Goal: Information Seeking & Learning: Compare options

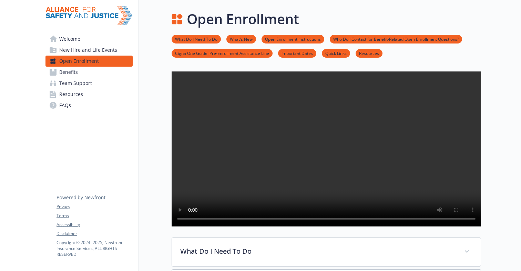
click at [90, 39] on link "Welcome" at bounding box center [88, 38] width 87 height 11
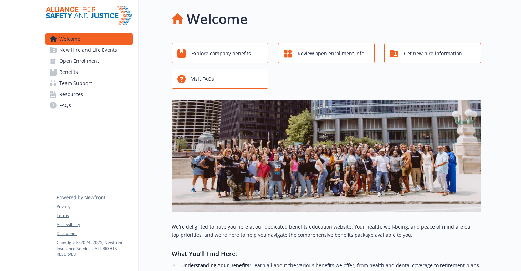
click at [95, 51] on span "New Hire and Life Events" at bounding box center [88, 49] width 58 height 11
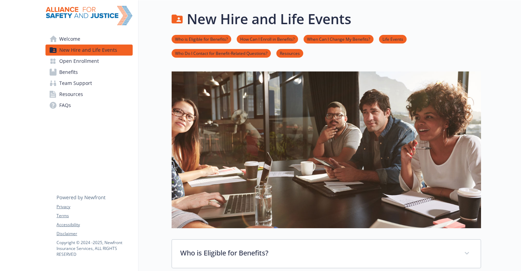
click at [95, 62] on span "Open Enrollment" at bounding box center [79, 60] width 40 height 11
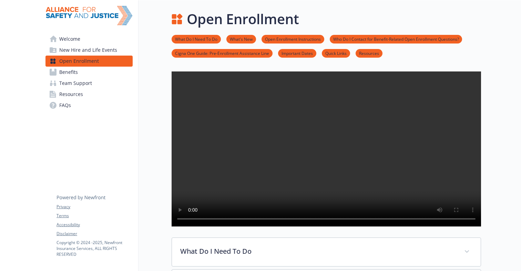
click at [95, 74] on link "Benefits" at bounding box center [88, 72] width 87 height 11
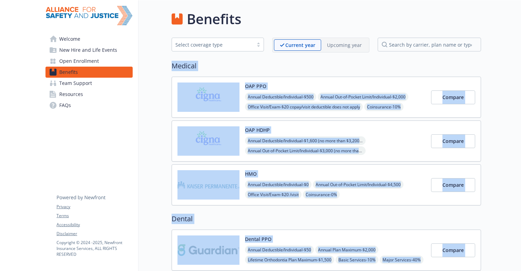
drag, startPoint x: 215, startPoint y: 87, endPoint x: 495, endPoint y: 202, distance: 301.7
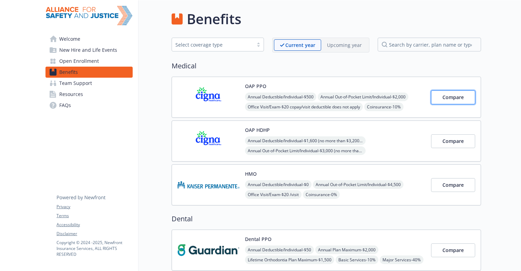
click at [451, 94] on span "Compare" at bounding box center [453, 97] width 21 height 7
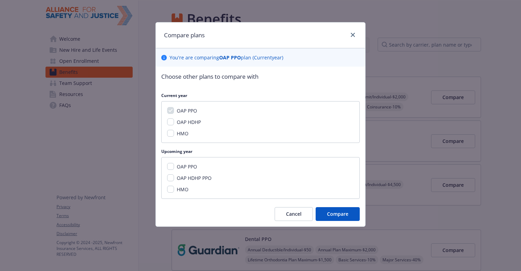
click at [176, 120] on div "OAP HDHP" at bounding box center [188, 121] width 28 height 7
click at [190, 126] on div "OAP PPO OAP HDHP HMO" at bounding box center [260, 122] width 199 height 42
click at [167, 124] on div "OAP PPO OAP HDHP HMO" at bounding box center [260, 122] width 199 height 42
click at [169, 123] on input "OAP HDHP" at bounding box center [170, 121] width 7 height 7
checkbox input "true"
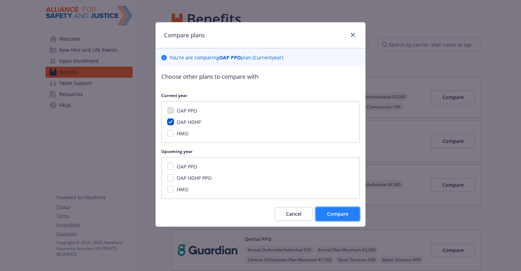
click at [337, 214] on span "Compare" at bounding box center [337, 213] width 21 height 7
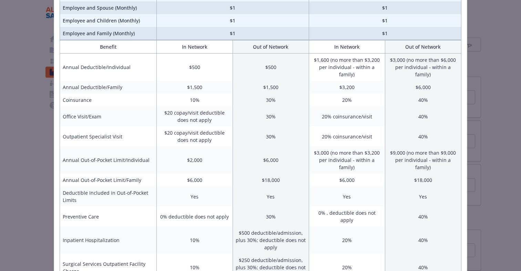
scroll to position [109, 0]
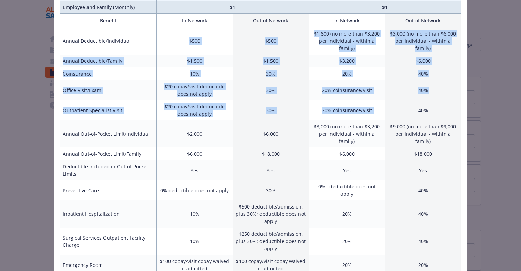
drag, startPoint x: 400, startPoint y: 94, endPoint x: 184, endPoint y: 29, distance: 225.8
click at [184, 33] on td "$500" at bounding box center [194, 41] width 76 height 28
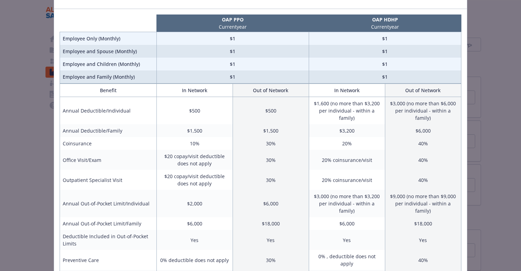
scroll to position [0, 0]
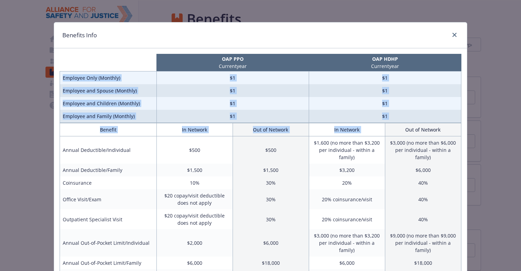
drag, startPoint x: 72, startPoint y: 76, endPoint x: 397, endPoint y: 128, distance: 329.1
drag, startPoint x: 397, startPoint y: 128, endPoint x: 402, endPoint y: 118, distance: 11.4
click at [397, 128] on th "Out of Network" at bounding box center [423, 129] width 76 height 13
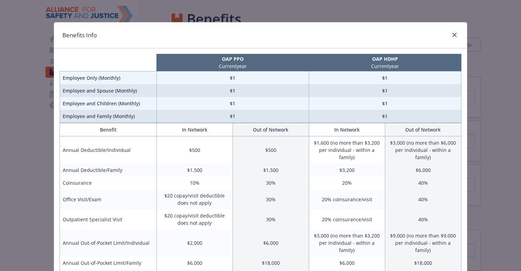
drag, startPoint x: 456, startPoint y: 27, endPoint x: 452, endPoint y: 33, distance: 7.7
click at [453, 31] on div "Benefits Info" at bounding box center [260, 35] width 413 height 26
click at [452, 33] on icon "close" at bounding box center [454, 35] width 4 height 4
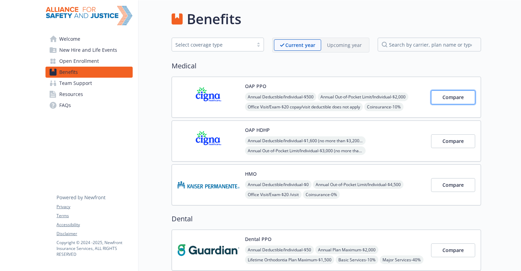
click at [456, 96] on span "Compare" at bounding box center [453, 97] width 21 height 7
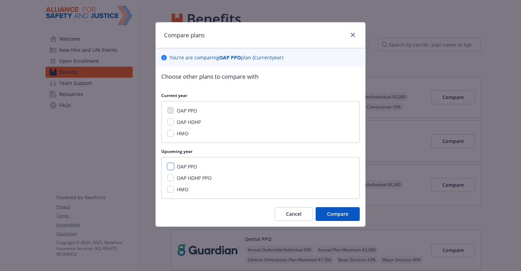
click at [173, 164] on input "OAP PPO" at bounding box center [170, 166] width 7 height 7
checkbox input "true"
click at [173, 180] on input "OAP HDHP PPO" at bounding box center [170, 177] width 7 height 7
checkbox input "true"
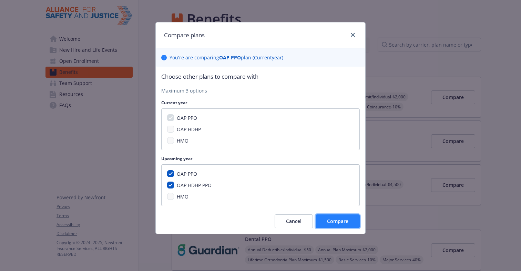
click at [346, 224] on span "Compare" at bounding box center [337, 220] width 21 height 7
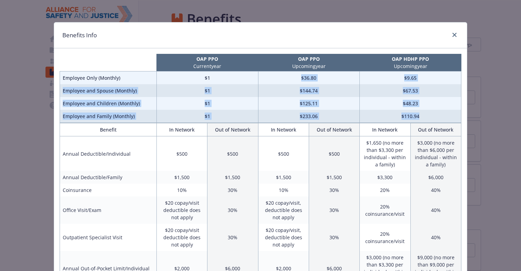
drag, startPoint x: 431, startPoint y: 113, endPoint x: 282, endPoint y: 75, distance: 154.4
click at [282, 75] on tbody "Employee Only (Monthly) $1 $36.80 $9.65 Employee and Spouse (Monthly) $1 $144.7…" at bounding box center [260, 96] width 401 height 51
click at [282, 75] on td "$36.80" at bounding box center [309, 77] width 102 height 13
drag, startPoint x: 282, startPoint y: 75, endPoint x: 425, endPoint y: 117, distance: 149.2
click at [424, 117] on tbody "Employee Only (Monthly) $1 $36.80 $9.65 Employee and Spouse (Monthly) $1 $144.7…" at bounding box center [260, 96] width 401 height 51
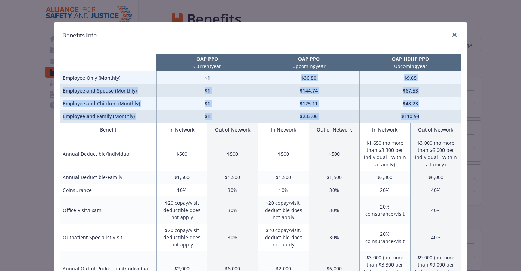
click at [425, 117] on td "$110.94" at bounding box center [411, 116] width 102 height 13
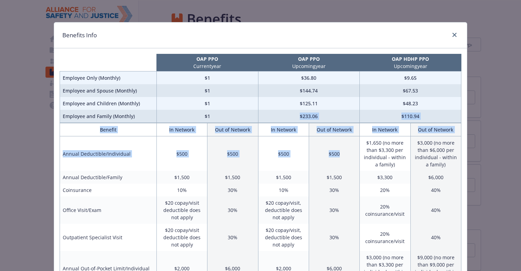
drag, startPoint x: 275, startPoint y: 114, endPoint x: 321, endPoint y: 170, distance: 72.7
click at [321, 170] on td "$500" at bounding box center [334, 153] width 51 height 35
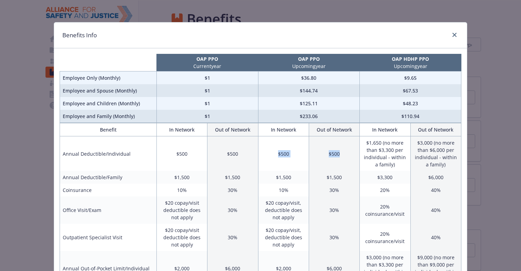
drag, startPoint x: 321, startPoint y: 170, endPoint x: 264, endPoint y: 150, distance: 61.2
click at [264, 150] on tr "Annual Deductible/Individual $500 $500 $500 $500 $1,650 (no more than $3,300 pe…" at bounding box center [260, 153] width 401 height 35
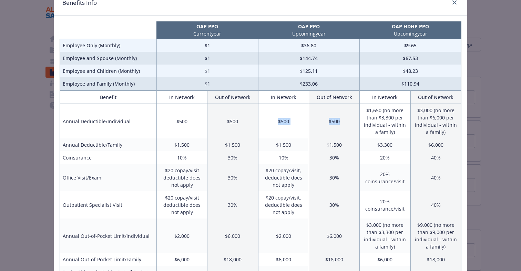
scroll to position [62, 0]
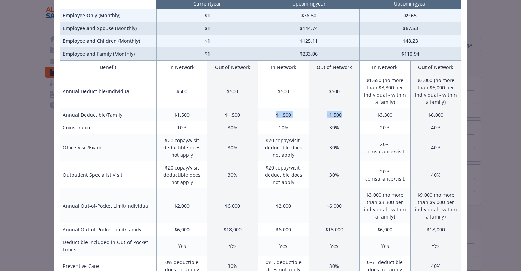
drag, startPoint x: 304, startPoint y: 120, endPoint x: 339, endPoint y: 119, distance: 35.2
click at [339, 119] on tr "Annual Deductible/Family $1,500 $1,500 $1,500 $1,500 $3,300 $6,000" at bounding box center [260, 114] width 401 height 13
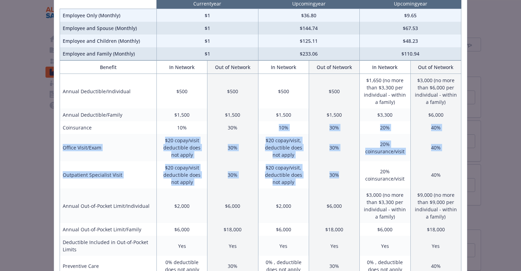
drag, startPoint x: 272, startPoint y: 129, endPoint x: 343, endPoint y: 181, distance: 87.1
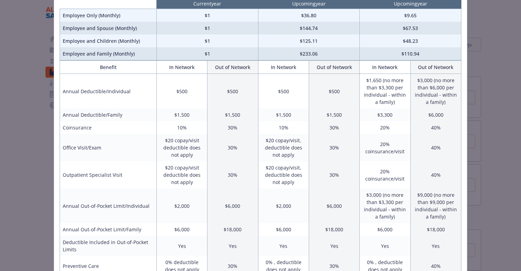
click at [344, 182] on td "30%" at bounding box center [334, 174] width 51 height 27
drag, startPoint x: 336, startPoint y: 175, endPoint x: 263, endPoint y: 164, distance: 74.3
click at [263, 164] on tr "Outpatient Specialist Visit $20 copay/visit deductible does not apply 30% $20 c…" at bounding box center [260, 174] width 401 height 27
click at [263, 164] on td "$20 copay/visit, deductible does not apply" at bounding box center [283, 174] width 51 height 27
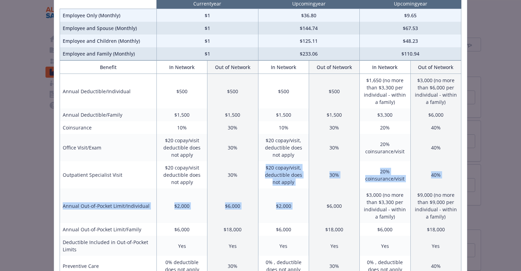
drag, startPoint x: 274, startPoint y: 176, endPoint x: 330, endPoint y: 201, distance: 61.0
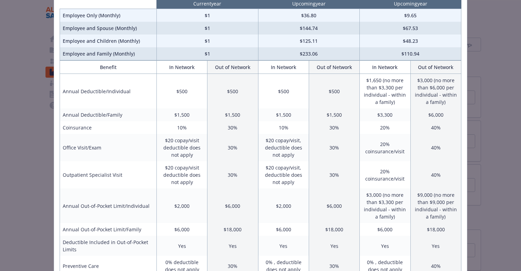
click at [353, 207] on td "$6,000" at bounding box center [334, 205] width 51 height 34
drag, startPoint x: 353, startPoint y: 207, endPoint x: 270, endPoint y: 201, distance: 82.6
click at [270, 201] on tr "Annual Out-of-Pocket Limit/Individual $2,000 $6,000 $2,000 $6,000 $3,000 (no mo…" at bounding box center [260, 205] width 401 height 34
click at [270, 201] on td "$2,000" at bounding box center [283, 205] width 51 height 34
drag, startPoint x: 270, startPoint y: 201, endPoint x: 325, endPoint y: 205, distance: 54.6
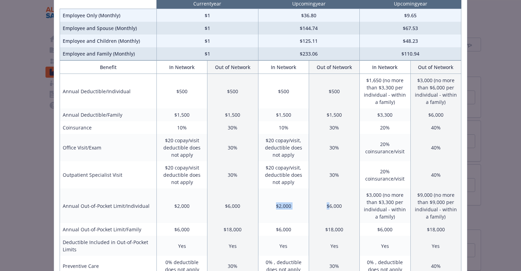
click at [325, 205] on tr "Annual Out-of-Pocket Limit/Individual $2,000 $6,000 $2,000 $6,000 $3,000 (no mo…" at bounding box center [260, 205] width 401 height 34
click at [325, 205] on td "$6,000" at bounding box center [334, 205] width 51 height 34
click at [324, 205] on td "$6,000" at bounding box center [334, 205] width 51 height 34
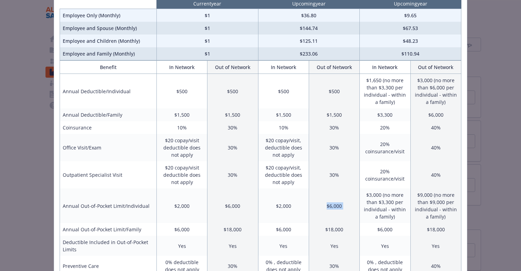
click at [324, 205] on td "$6,000" at bounding box center [334, 205] width 51 height 34
drag, startPoint x: 324, startPoint y: 205, endPoint x: 304, endPoint y: 206, distance: 20.7
click at [304, 207] on tr "Annual Out-of-Pocket Limit/Individual $2,000 $6,000 $2,000 $6,000 $3,000 (no mo…" at bounding box center [260, 205] width 401 height 34
click at [304, 206] on td "$2,000" at bounding box center [283, 205] width 51 height 34
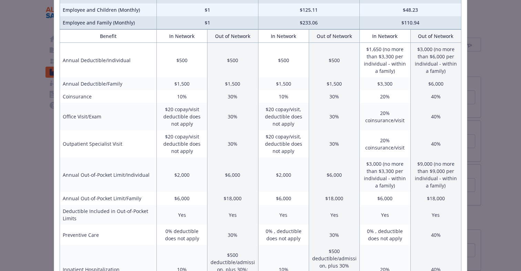
scroll to position [95, 0]
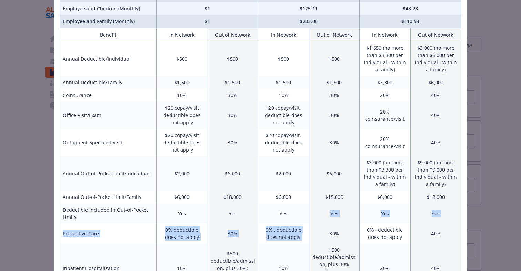
drag, startPoint x: 270, startPoint y: 217, endPoint x: 327, endPoint y: 235, distance: 60.1
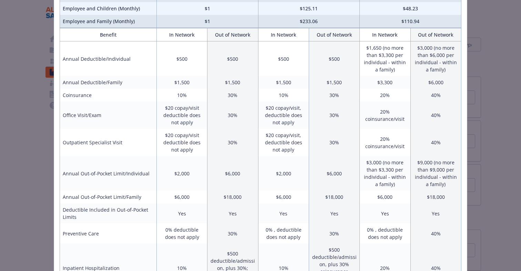
click at [336, 234] on td "30%" at bounding box center [334, 233] width 51 height 20
click at [333, 233] on td "30%" at bounding box center [334, 233] width 51 height 20
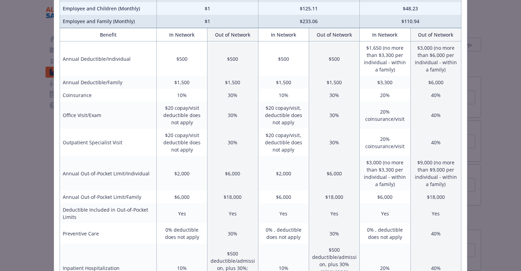
click at [258, 231] on td "0% , deductible does not apply" at bounding box center [283, 233] width 51 height 20
drag, startPoint x: 258, startPoint y: 231, endPoint x: 299, endPoint y: 233, distance: 41.1
click at [299, 233] on td "0% , deductible does not apply" at bounding box center [283, 233] width 51 height 20
click at [309, 233] on td "30%" at bounding box center [334, 233] width 51 height 20
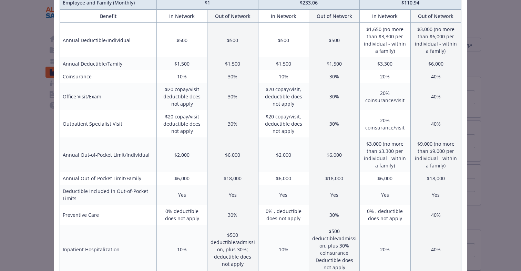
scroll to position [154, 0]
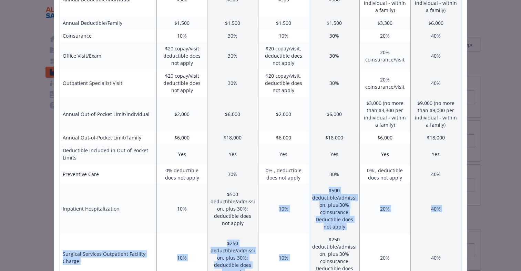
drag, startPoint x: 276, startPoint y: 208, endPoint x: 334, endPoint y: 235, distance: 63.8
click at [334, 235] on td "$250 deductible/admission, plus 30% coinsurance Deductible does not apply" at bounding box center [334, 257] width 51 height 49
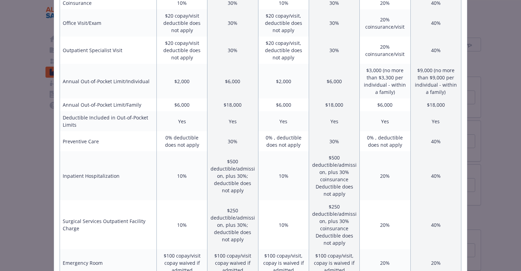
scroll to position [190, 0]
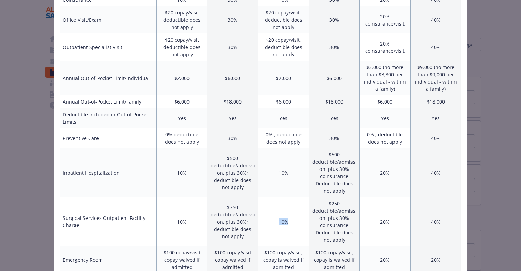
drag, startPoint x: 283, startPoint y: 226, endPoint x: 273, endPoint y: 224, distance: 10.0
click at [273, 224] on td "10%" at bounding box center [283, 221] width 51 height 49
drag, startPoint x: 273, startPoint y: 224, endPoint x: 284, endPoint y: 224, distance: 10.7
click at [284, 224] on td "10%" at bounding box center [283, 221] width 51 height 49
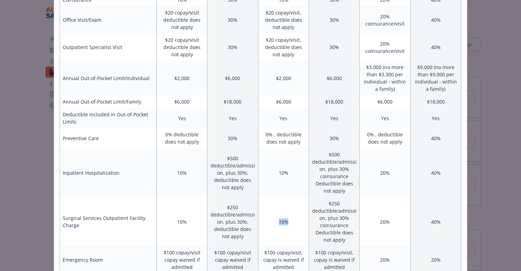
click at [284, 224] on td "10%" at bounding box center [283, 221] width 51 height 49
drag, startPoint x: 284, startPoint y: 224, endPoint x: 331, endPoint y: 237, distance: 48.7
click at [331, 237] on tr "Surgical Services Outpatient Facility Charge 10% $250 deductible/admission, plu…" at bounding box center [260, 221] width 401 height 49
click at [331, 237] on td "$250 deductible/admission, plus 30% coinsurance Deductible does not apply" at bounding box center [334, 221] width 51 height 49
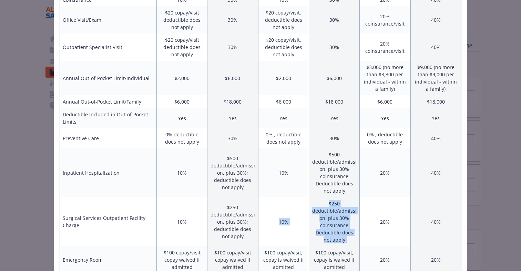
drag, startPoint x: 331, startPoint y: 237, endPoint x: 288, endPoint y: 225, distance: 44.4
click at [288, 225] on tr "Surgical Services Outpatient Facility Charge 10% $250 deductible/admission, plu…" at bounding box center [260, 221] width 401 height 49
click at [288, 225] on td "10%" at bounding box center [283, 221] width 51 height 49
drag, startPoint x: 288, startPoint y: 225, endPoint x: 309, endPoint y: 231, distance: 21.8
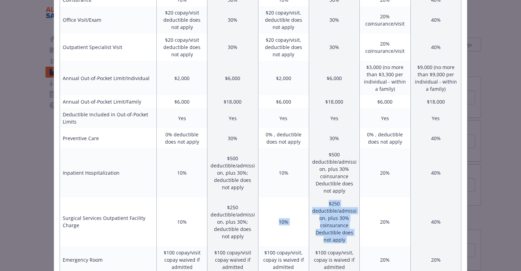
click at [309, 231] on tr "Surgical Services Outpatient Facility Charge 10% $250 deductible/admission, plu…" at bounding box center [260, 221] width 401 height 49
click at [309, 231] on td "$250 deductible/admission, plus 30% coinsurance Deductible does not apply" at bounding box center [334, 221] width 51 height 49
drag, startPoint x: 309, startPoint y: 231, endPoint x: 300, endPoint y: 229, distance: 9.4
click at [300, 229] on tr "Surgical Services Outpatient Facility Charge 10% $250 deductible/admission, plu…" at bounding box center [260, 221] width 401 height 49
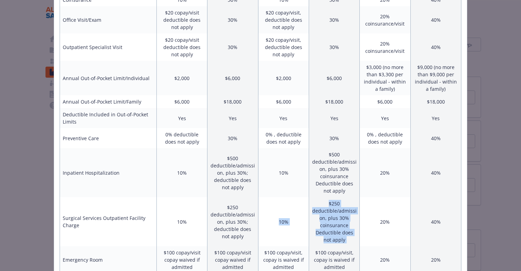
click at [300, 229] on td "10%" at bounding box center [283, 221] width 51 height 49
drag, startPoint x: 300, startPoint y: 229, endPoint x: 321, endPoint y: 232, distance: 20.8
click at [321, 232] on tr "Surgical Services Outpatient Facility Charge 10% $250 deductible/admission, plu…" at bounding box center [260, 221] width 401 height 49
click at [321, 232] on td "$250 deductible/admission, plus 30% coinsurance Deductible does not apply" at bounding box center [334, 221] width 51 height 49
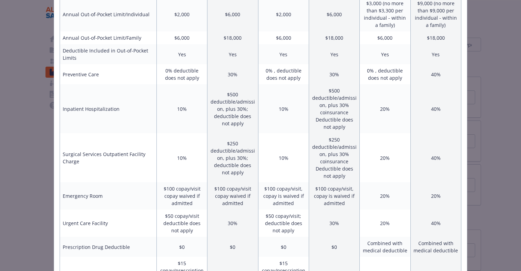
scroll to position [255, 0]
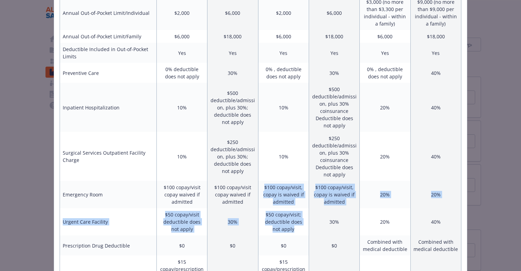
drag, startPoint x: 257, startPoint y: 187, endPoint x: 295, endPoint y: 230, distance: 56.7
click at [295, 230] on tbody "Annual Deductible/Individual $500 $500 $500 $500 $1,650 (no more than $3,300 pe…" at bounding box center [260, 248] width 401 height 735
click at [294, 230] on td "$50 copay/visit; deductible does not apply" at bounding box center [283, 221] width 51 height 27
drag, startPoint x: 294, startPoint y: 230, endPoint x: 261, endPoint y: 189, distance: 52.7
click at [261, 189] on tbody "Annual Deductible/Individual $500 $500 $500 $500 $1,650 (no more than $3,300 pe…" at bounding box center [260, 248] width 401 height 735
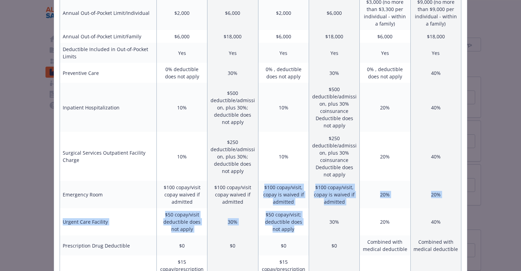
click at [261, 189] on td "$100 copay/visit, copay is waived if admitted" at bounding box center [283, 194] width 51 height 27
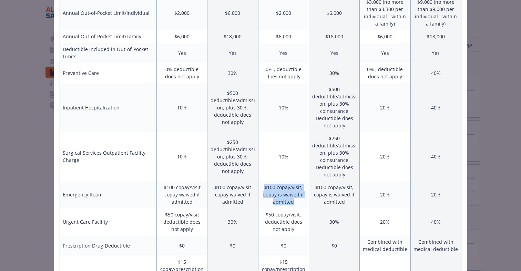
drag, startPoint x: 261, startPoint y: 189, endPoint x: 282, endPoint y: 203, distance: 25.3
click at [282, 203] on td "$100 copay/visit, copay is waived if admitted" at bounding box center [283, 194] width 51 height 27
click at [278, 212] on td "$50 copay/visit; deductible does not apply" at bounding box center [283, 221] width 51 height 27
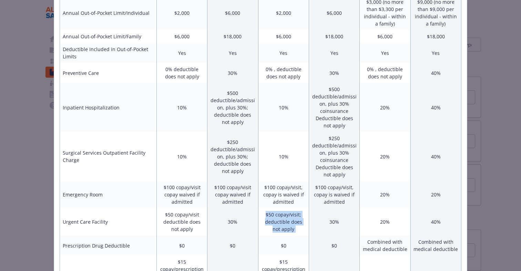
drag, startPoint x: 278, startPoint y: 212, endPoint x: 282, endPoint y: 218, distance: 6.7
click at [282, 218] on td "$50 copay/visit; deductible does not apply" at bounding box center [283, 221] width 51 height 27
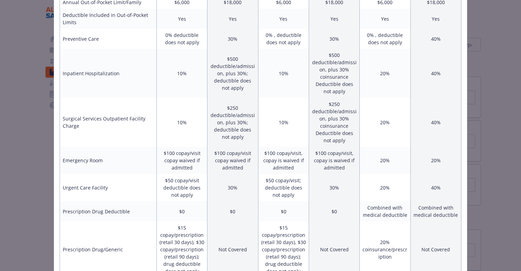
scroll to position [289, 0]
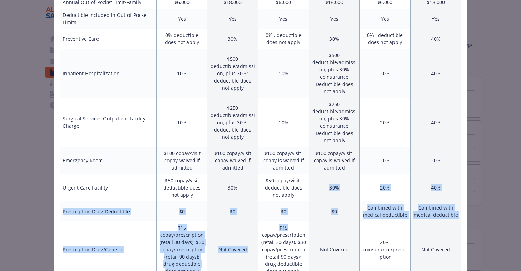
drag, startPoint x: 274, startPoint y: 200, endPoint x: 289, endPoint y: 225, distance: 29.1
click at [289, 225] on tbody "Annual Deductible/Individual $500 $500 $500 $500 $1,650 (no more than $3,300 pe…" at bounding box center [260, 214] width 401 height 735
click at [289, 225] on td "$15 copay/prescription (retail 30 days), $30 copay/prescription (retail 90 days…" at bounding box center [283, 249] width 51 height 56
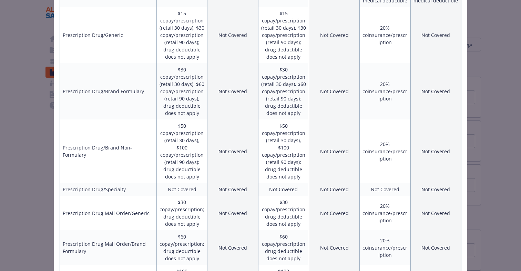
scroll to position [537, 0]
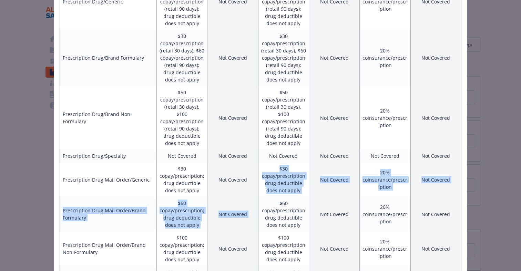
drag, startPoint x: 272, startPoint y: 163, endPoint x: 290, endPoint y: 199, distance: 40.1
click at [290, 199] on td "$60 copay/prescription drug deductible does not apply" at bounding box center [283, 213] width 51 height 34
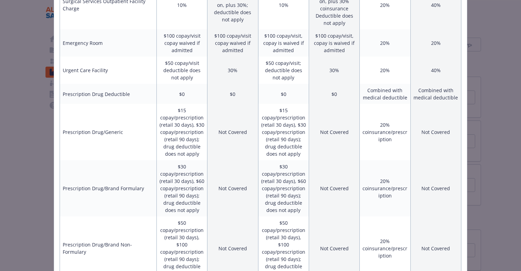
scroll to position [45, 0]
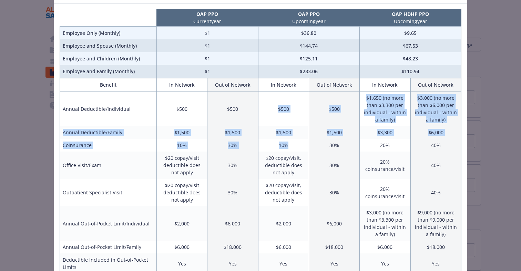
drag, startPoint x: 272, startPoint y: 109, endPoint x: 289, endPoint y: 151, distance: 45.4
click at [289, 151] on td "10%" at bounding box center [283, 145] width 51 height 13
drag, startPoint x: 289, startPoint y: 151, endPoint x: 273, endPoint y: 110, distance: 43.8
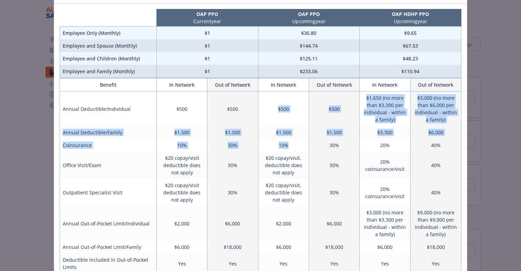
click at [273, 110] on td "$500" at bounding box center [283, 108] width 51 height 35
drag, startPoint x: 273, startPoint y: 110, endPoint x: 282, endPoint y: 142, distance: 33.6
click at [282, 142] on td "10%" at bounding box center [283, 145] width 51 height 13
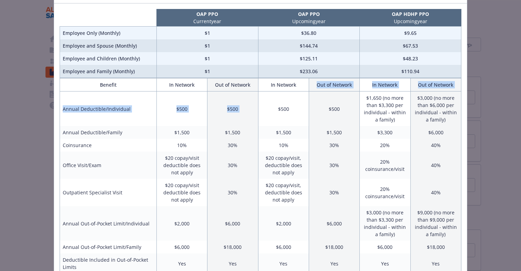
drag, startPoint x: 267, startPoint y: 93, endPoint x: 269, endPoint y: 97, distance: 4.0
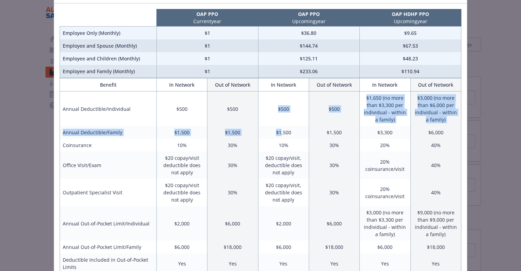
drag, startPoint x: 271, startPoint y: 103, endPoint x: 283, endPoint y: 156, distance: 54.0
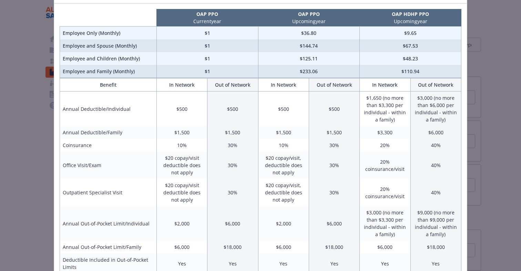
click at [283, 157] on td "$20 copay/visit, deductible does not apply" at bounding box center [283, 164] width 51 height 27
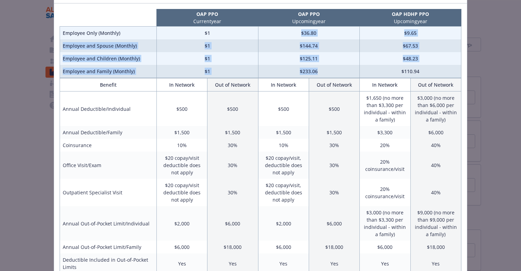
drag, startPoint x: 326, startPoint y: 74, endPoint x: 278, endPoint y: 32, distance: 63.7
click at [278, 32] on tbody "Employee Only (Monthly) $1 $36.80 $9.65 Employee and Spouse (Monthly) $1 $144.7…" at bounding box center [260, 52] width 401 height 51
click at [278, 32] on td "$36.80" at bounding box center [309, 33] width 102 height 13
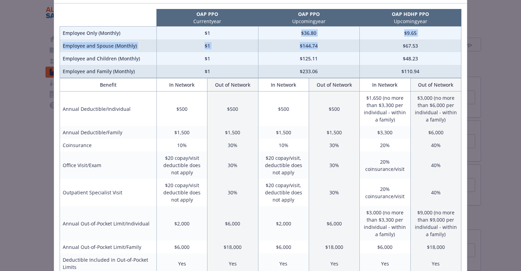
drag, startPoint x: 278, startPoint y: 32, endPoint x: 318, endPoint y: 44, distance: 41.4
click at [318, 44] on tbody "Employee Only (Monthly) $1 $36.80 $9.65 Employee and Spouse (Monthly) $1 $144.7…" at bounding box center [260, 52] width 401 height 51
click at [318, 44] on td "$144.74" at bounding box center [309, 45] width 102 height 13
drag, startPoint x: 318, startPoint y: 44, endPoint x: 297, endPoint y: 32, distance: 24.1
click at [297, 32] on tbody "Employee Only (Monthly) $1 $36.80 $9.65 Employee and Spouse (Monthly) $1 $144.7…" at bounding box center [260, 52] width 401 height 51
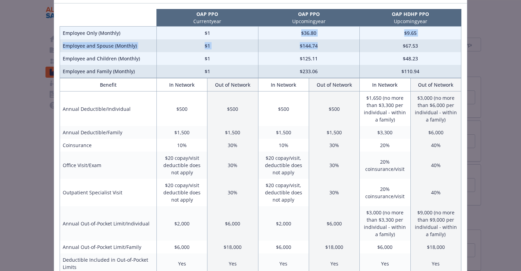
click at [297, 32] on td "$36.80" at bounding box center [309, 33] width 102 height 13
drag, startPoint x: 297, startPoint y: 32, endPoint x: 309, endPoint y: 33, distance: 12.1
click at [309, 33] on td "$36.80" at bounding box center [309, 33] width 102 height 13
click at [310, 33] on td "$36.80" at bounding box center [309, 33] width 102 height 13
drag, startPoint x: 310, startPoint y: 33, endPoint x: 174, endPoint y: 34, distance: 135.8
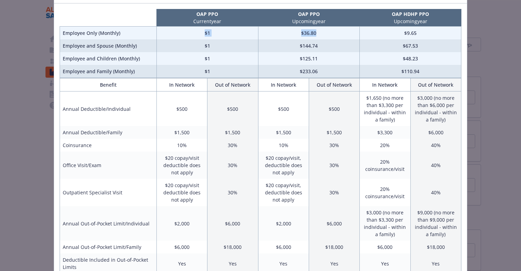
click at [174, 34] on tr "Employee Only (Monthly) $1 $36.80 $9.65" at bounding box center [260, 33] width 401 height 13
click at [174, 34] on td "$1" at bounding box center [207, 33] width 102 height 13
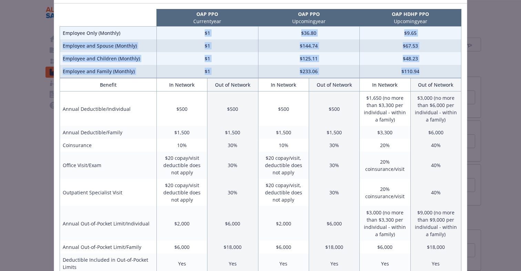
drag, startPoint x: 174, startPoint y: 34, endPoint x: 427, endPoint y: 71, distance: 255.6
click at [427, 71] on tbody "Employee Only (Monthly) $1 $36.80 $9.65 Employee and Spouse (Monthly) $1 $144.7…" at bounding box center [260, 52] width 401 height 51
click at [427, 71] on td "$110.94" at bounding box center [411, 71] width 102 height 13
drag, startPoint x: 427, startPoint y: 71, endPoint x: 59, endPoint y: 35, distance: 369.4
click at [60, 35] on tbody "Employee Only (Monthly) $1 $36.80 $9.65 Employee and Spouse (Monthly) $1 $144.7…" at bounding box center [260, 52] width 401 height 51
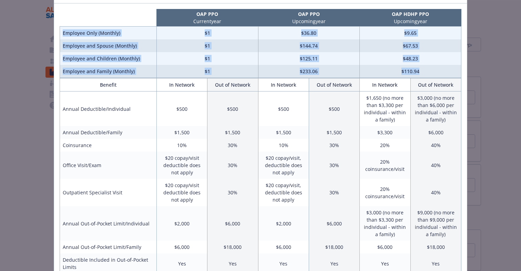
click at [60, 35] on td "Employee Only (Monthly)" at bounding box center [108, 33] width 97 height 13
drag, startPoint x: 59, startPoint y: 35, endPoint x: 440, endPoint y: 77, distance: 383.4
click at [440, 77] on tbody "Employee Only (Monthly) $1 $36.80 $9.65 Employee and Spouse (Monthly) $1 $144.7…" at bounding box center [260, 52] width 401 height 51
click at [441, 77] on td "$110.94" at bounding box center [411, 71] width 102 height 13
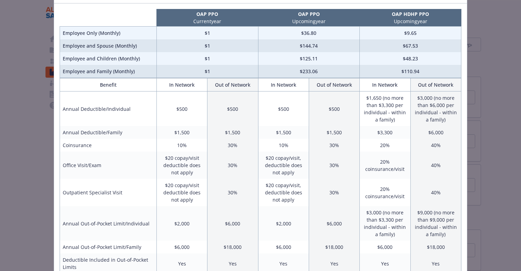
click at [490, 84] on div "Benefits Info OAP PPO Current year OAP PPO Upcoming year OAP HDHP PPO Upcoming …" at bounding box center [260, 135] width 521 height 271
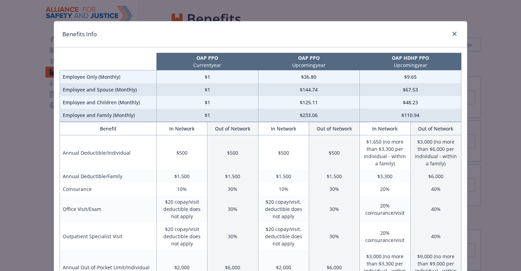
scroll to position [0, 0]
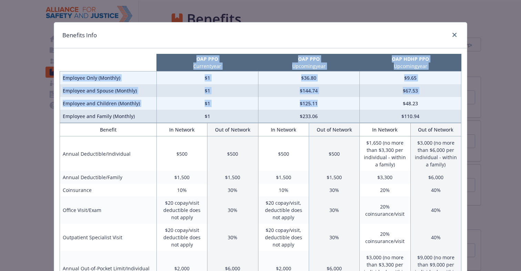
drag, startPoint x: 348, startPoint y: 105, endPoint x: 256, endPoint y: 51, distance: 107.0
drag, startPoint x: 256, startPoint y: 51, endPoint x: 439, endPoint y: 120, distance: 195.5
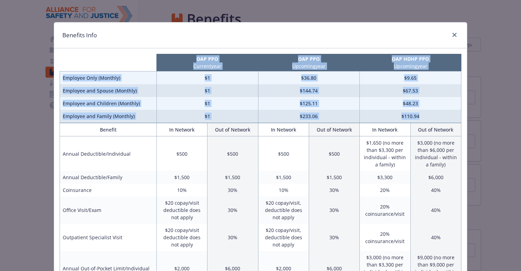
click at [439, 119] on td "$110.94" at bounding box center [411, 116] width 102 height 13
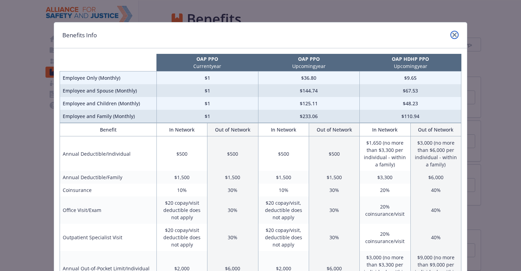
click at [455, 37] on link "close" at bounding box center [454, 35] width 8 height 8
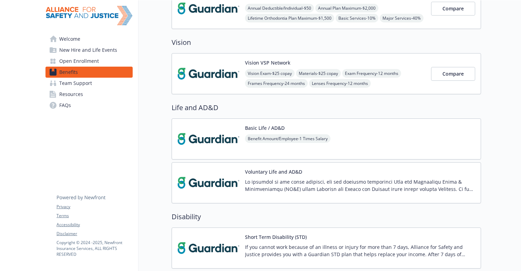
scroll to position [274, 0]
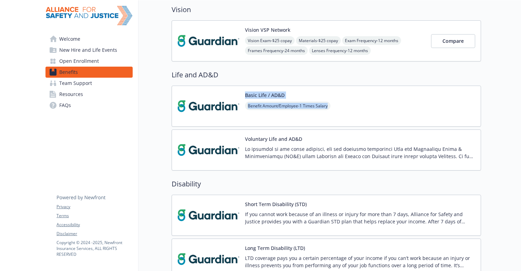
drag, startPoint x: 367, startPoint y: 113, endPoint x: 165, endPoint y: 88, distance: 204.2
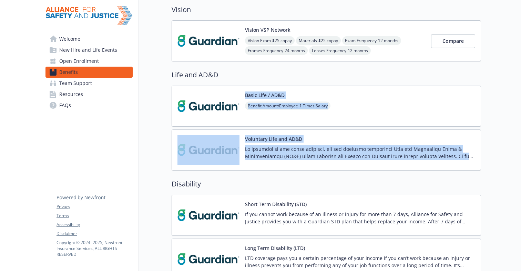
drag, startPoint x: 222, startPoint y: 98, endPoint x: 472, endPoint y: 165, distance: 259.4
click at [472, 165] on div "Voluntary Life and AD&D" at bounding box center [326, 149] width 309 height 41
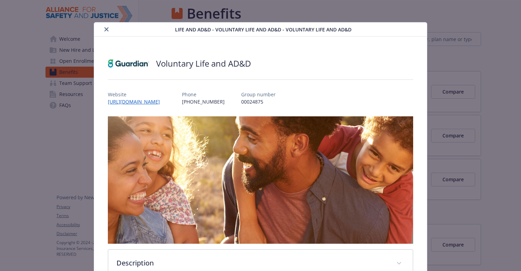
click at [293, 124] on body "Skip to main content Welcome New Hire and Life Events Open Enrollment Benefits …" at bounding box center [260, 135] width 521 height 271
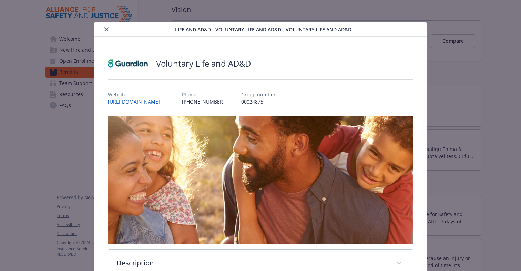
scroll to position [21, 0]
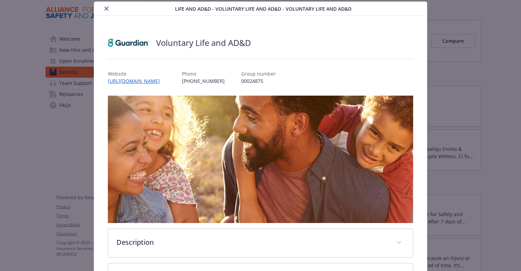
click at [107, 8] on icon "close" at bounding box center [106, 9] width 4 height 4
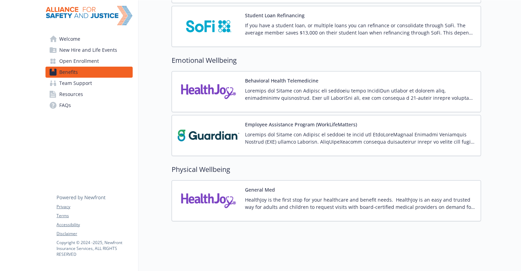
scroll to position [136, 0]
